Goal: Check status: Check status

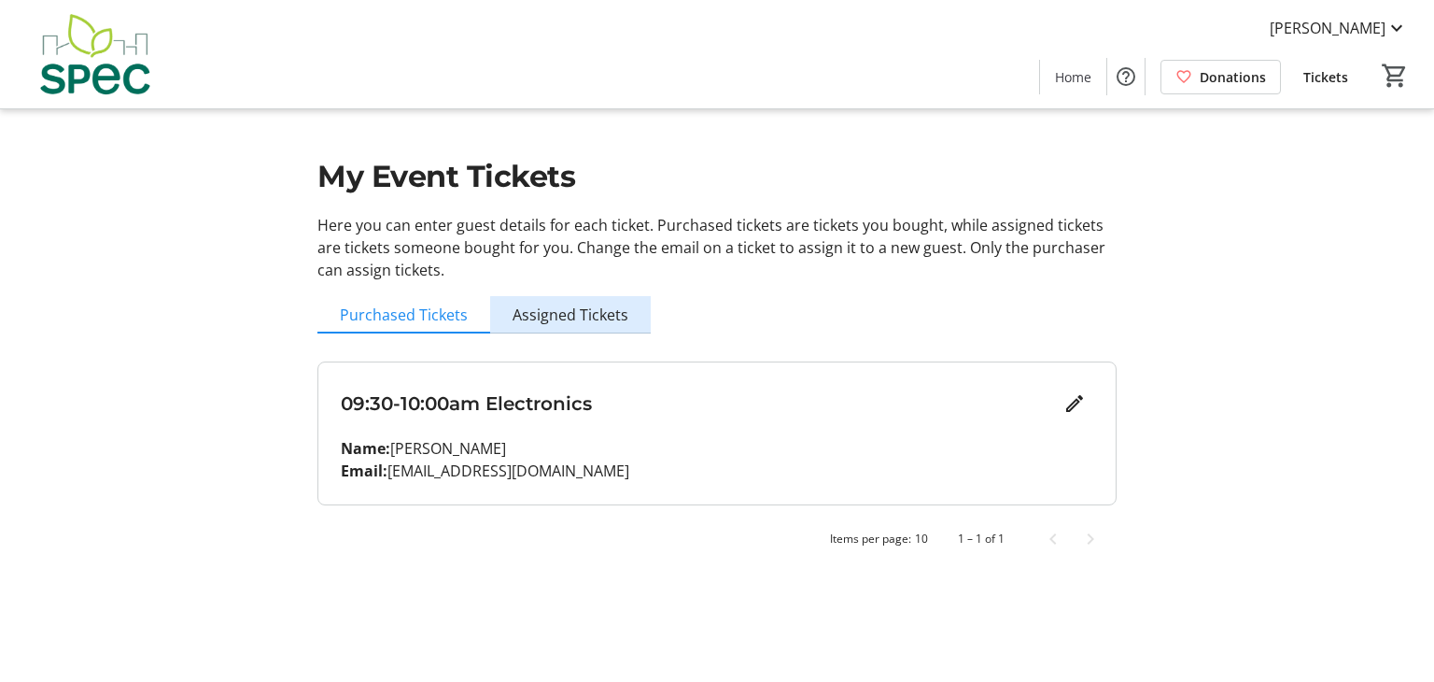
click at [616, 318] on span "Assigned Tickets" at bounding box center [571, 314] width 116 height 15
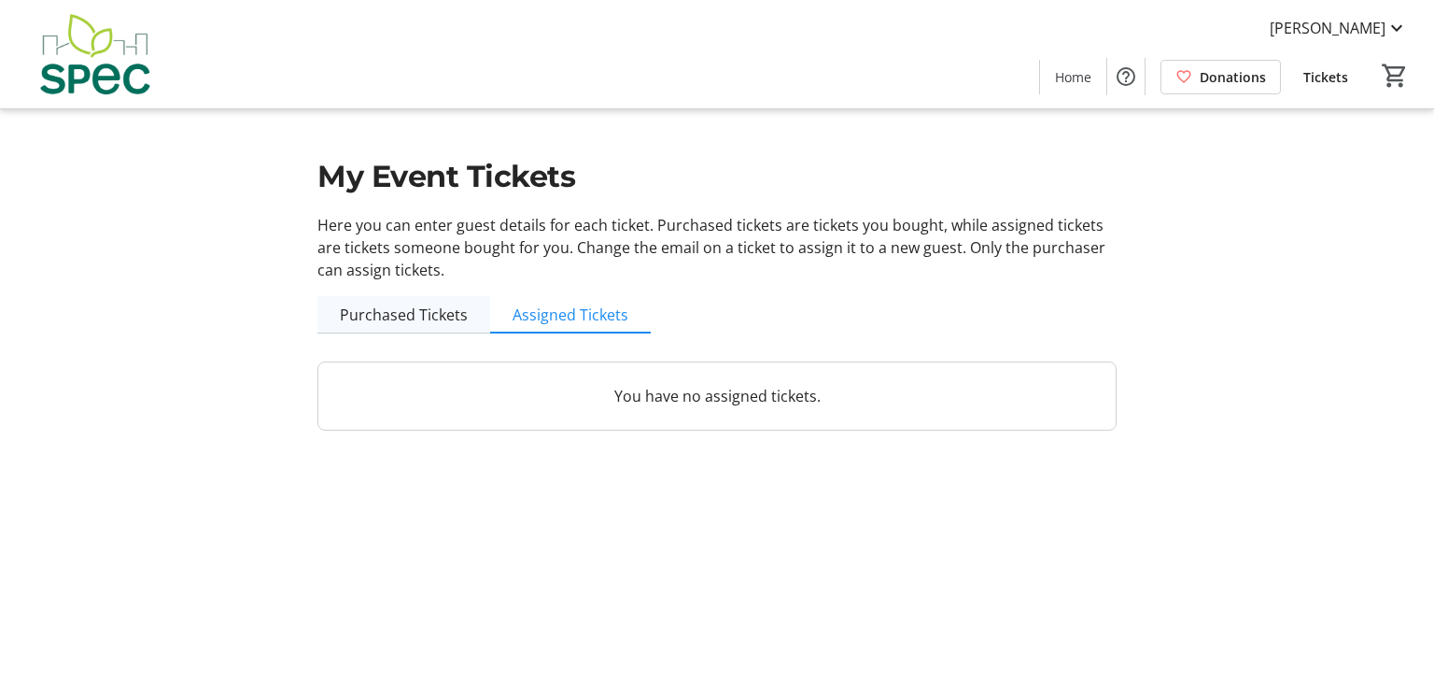
click at [435, 318] on span "Purchased Tickets" at bounding box center [404, 314] width 128 height 15
